Goal: Information Seeking & Learning: Understand process/instructions

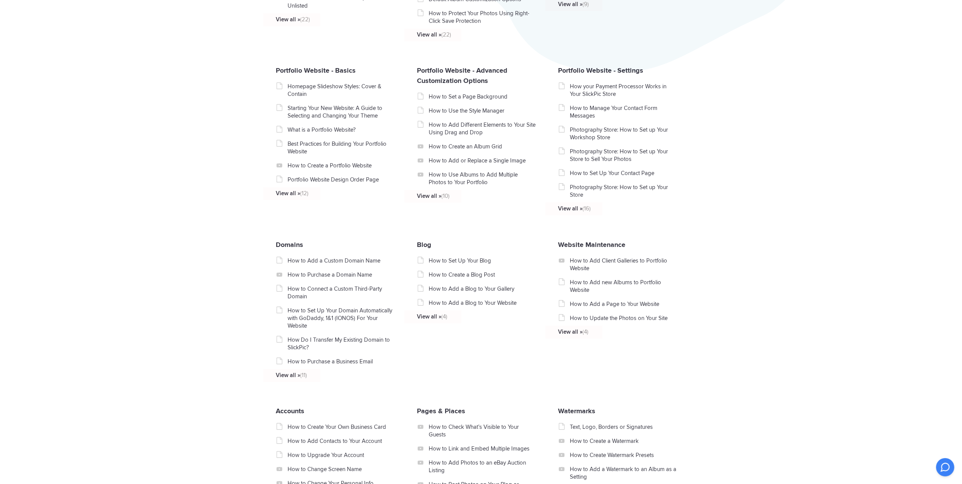
scroll to position [304, 0]
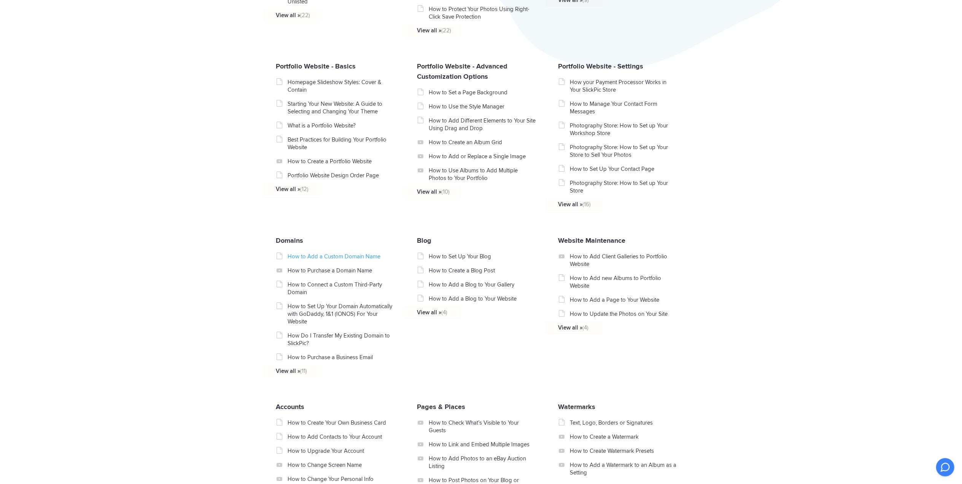
click at [313, 258] on link "How to Add a Custom Domain Name" at bounding box center [342, 257] width 108 height 8
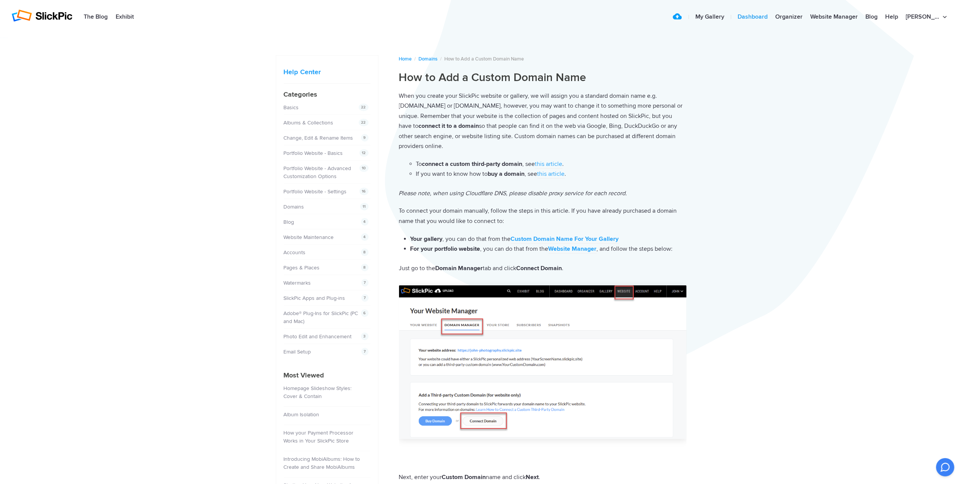
click at [772, 15] on link "Dashboard" at bounding box center [753, 17] width 38 height 15
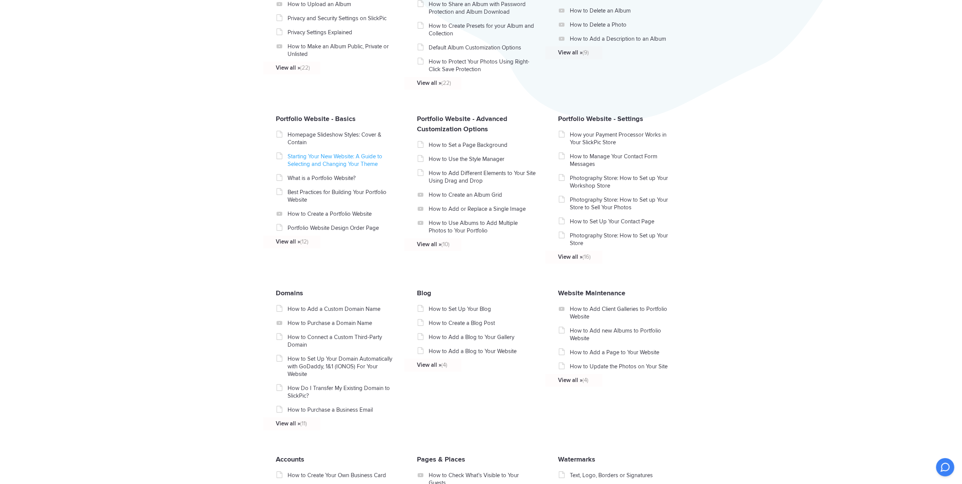
scroll to position [253, 0]
click at [336, 304] on link "How to Add a Custom Domain Name" at bounding box center [342, 308] width 108 height 8
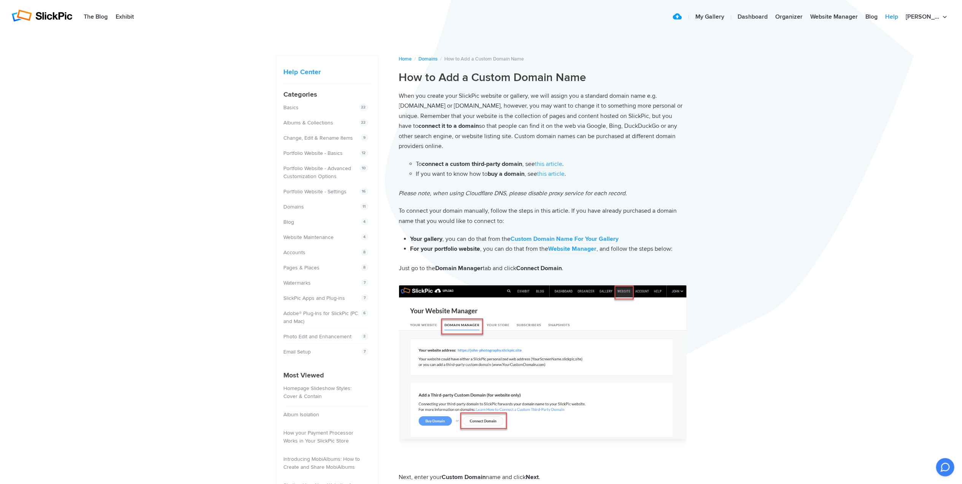
click at [902, 17] on link "Help" at bounding box center [892, 17] width 21 height 15
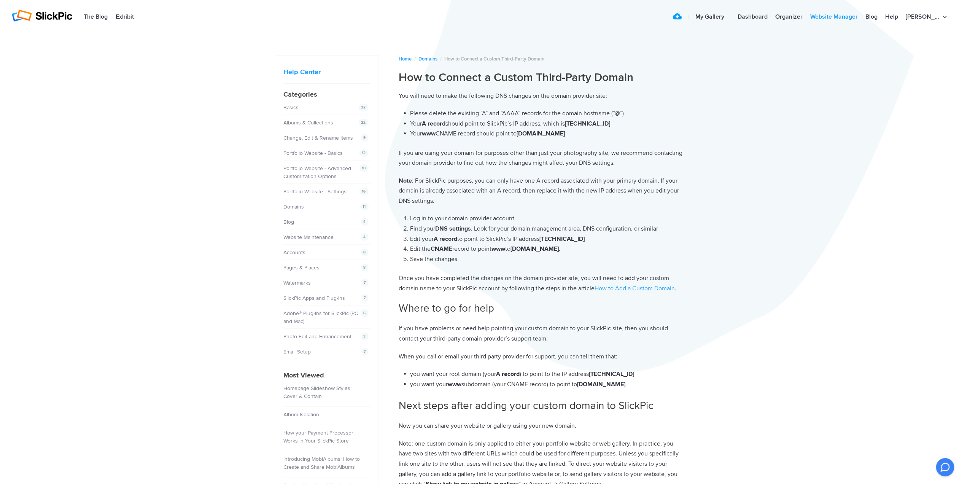
click at [854, 14] on link "Website Manager" at bounding box center [834, 17] width 55 height 15
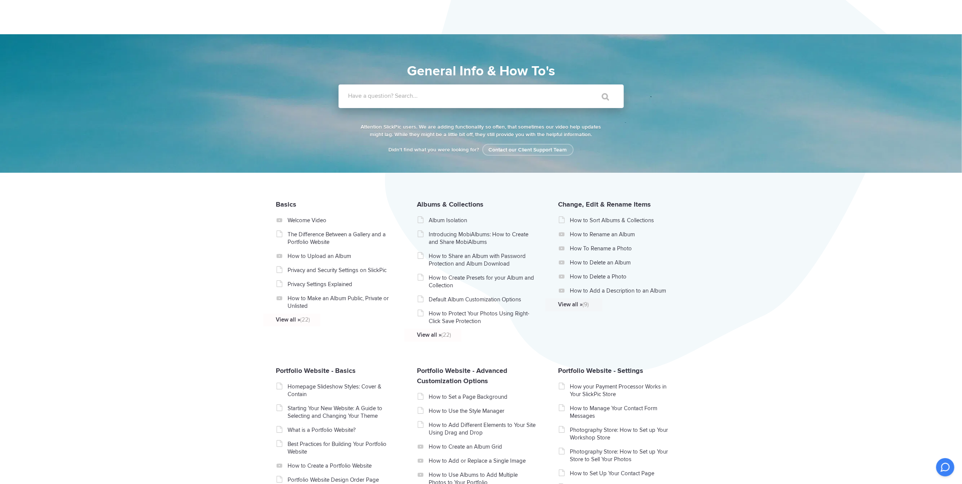
click at [388, 97] on label "Have a question? Search..." at bounding box center [491, 96] width 285 height 8
click at [388, 97] on input "Have a question? Search..." at bounding box center [466, 96] width 254 height 24
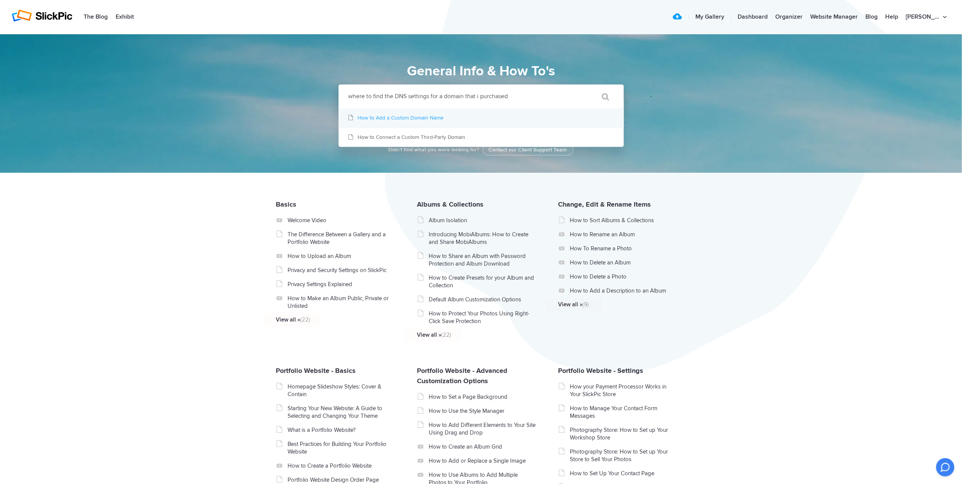
type input "where to find the DNS settings for a domain that i purchased"
click at [396, 116] on link "How to Add a Custom Domain Name" at bounding box center [481, 117] width 285 height 19
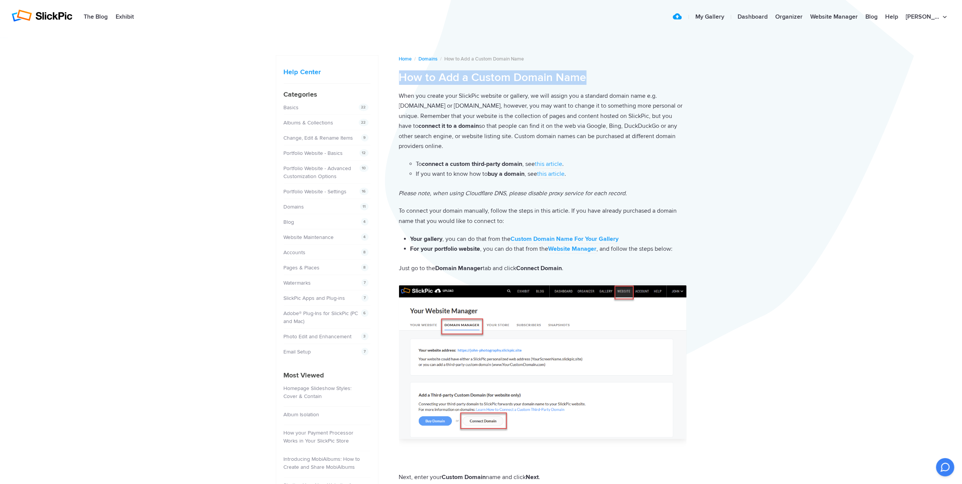
drag, startPoint x: 401, startPoint y: 78, endPoint x: 588, endPoint y: 74, distance: 187.6
click at [588, 74] on h1 "How to Add a Custom Domain Name" at bounding box center [543, 77] width 288 height 14
drag, startPoint x: 588, startPoint y: 74, endPoint x: 560, endPoint y: 80, distance: 28.4
copy h1 "How to Add a Custom Domain Name"
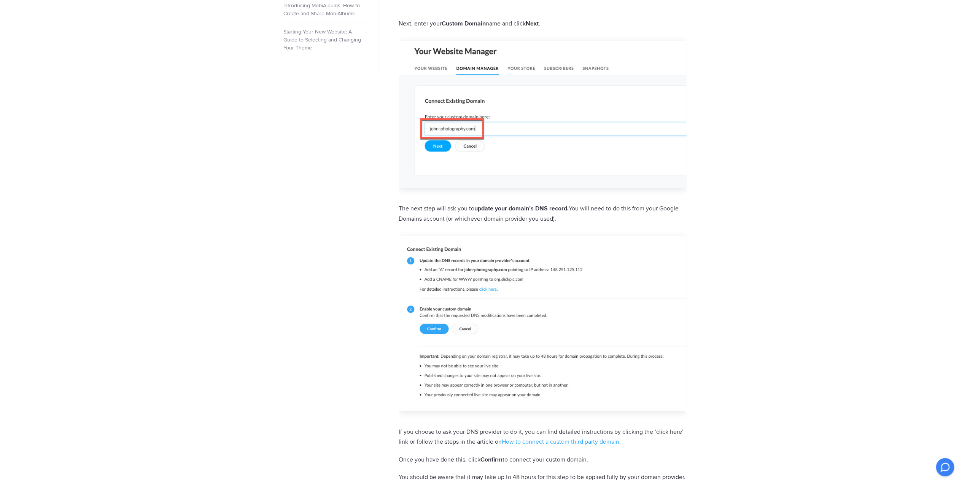
scroll to position [457, 0]
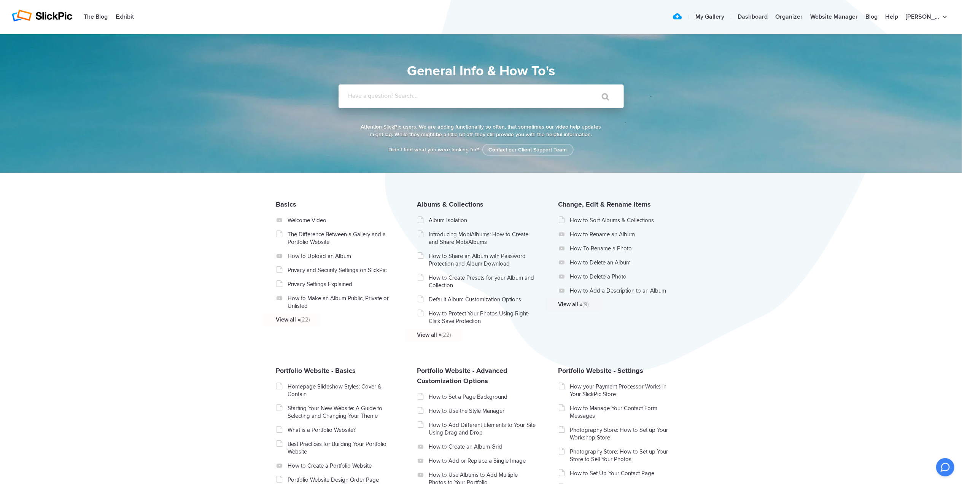
click at [347, 98] on input "Have a question? Search..." at bounding box center [466, 96] width 254 height 24
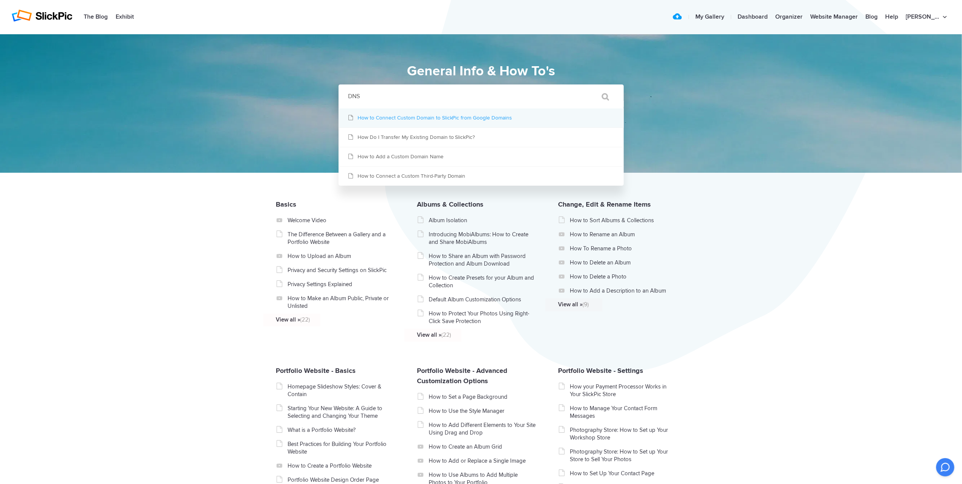
type input "DNS"
click at [492, 119] on link "How to Connect Custom Domain to SlickPic from Google Domains" at bounding box center [481, 117] width 285 height 19
click at [483, 119] on link "How to Connect Custom Domain to SlickPic from Google Domains" at bounding box center [481, 117] width 285 height 19
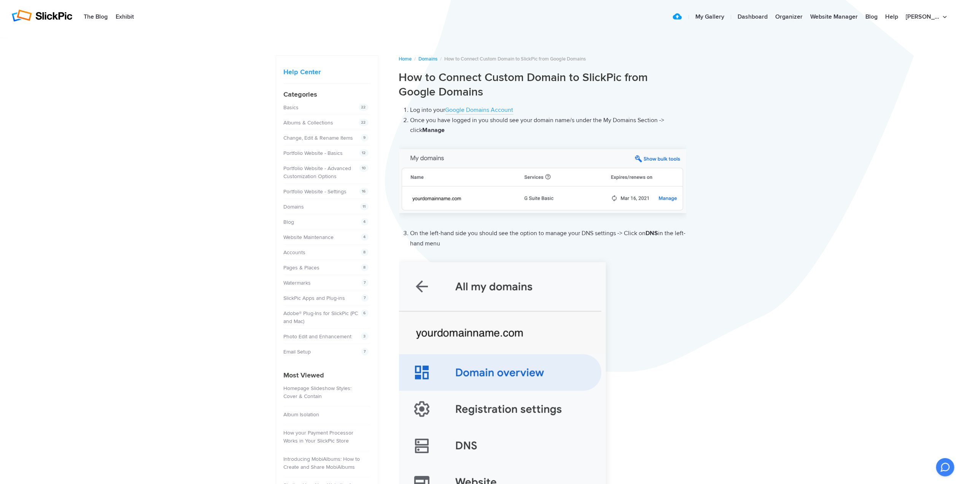
click at [500, 110] on link "Google Domains Account" at bounding box center [480, 110] width 68 height 8
